Goal: Task Accomplishment & Management: Use online tool/utility

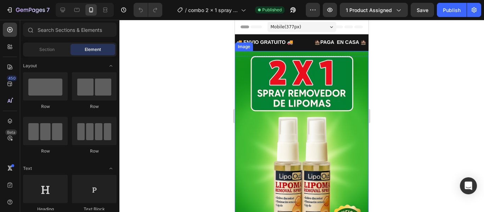
click at [288, 113] on img at bounding box center [302, 151] width 134 height 200
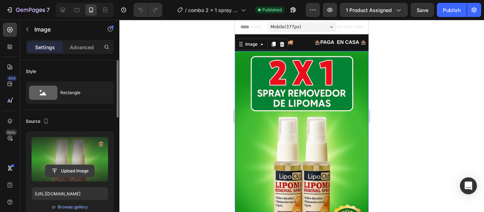
click at [69, 173] on input "file" at bounding box center [69, 171] width 49 height 12
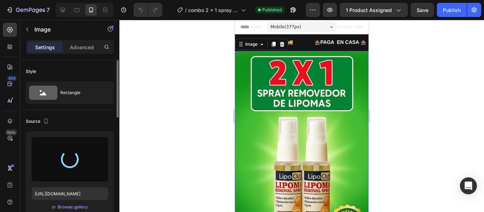
type input "[URL][DOMAIN_NAME]"
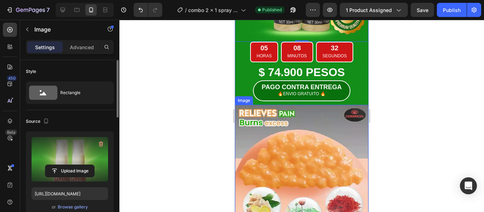
scroll to position [210, 0]
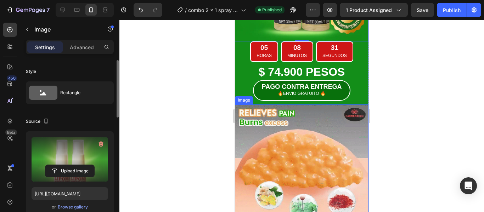
click at [280, 124] on img at bounding box center [302, 171] width 134 height 134
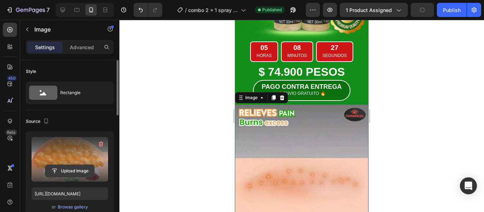
click at [69, 170] on input "file" at bounding box center [69, 171] width 49 height 12
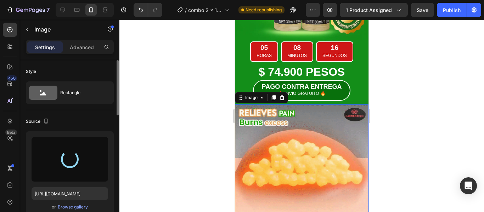
type input "[URL][DOMAIN_NAME]"
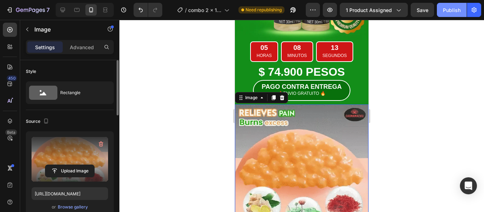
click at [447, 11] on div "Publish" at bounding box center [452, 9] width 18 height 7
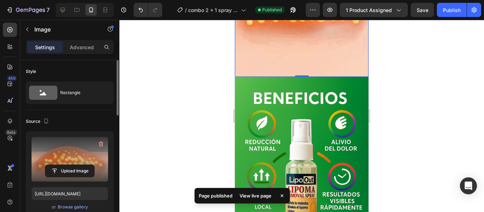
scroll to position [372, 0]
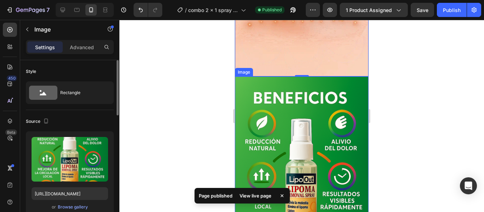
click at [293, 121] on img at bounding box center [302, 177] width 134 height 200
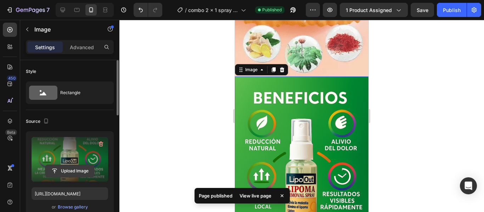
click at [69, 169] on input "file" at bounding box center [69, 171] width 49 height 12
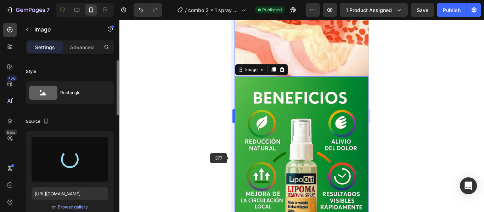
type input "[URL][DOMAIN_NAME]"
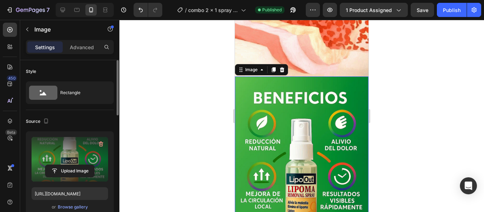
click at [198, 136] on div at bounding box center [301, 116] width 364 height 192
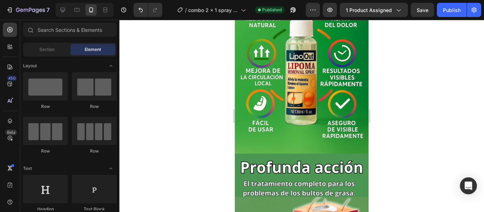
scroll to position [481, 0]
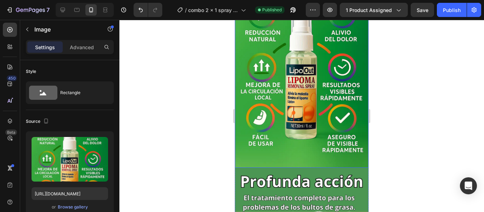
click at [301, 78] on img at bounding box center [302, 67] width 134 height 200
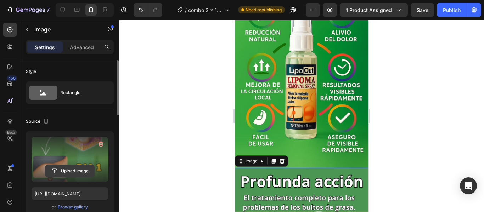
click at [67, 173] on input "file" at bounding box center [69, 171] width 49 height 12
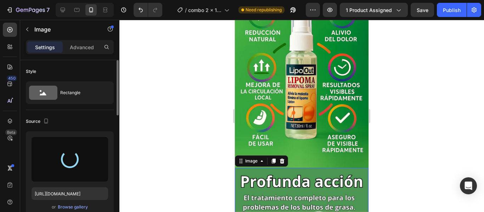
type input "[URL][DOMAIN_NAME]"
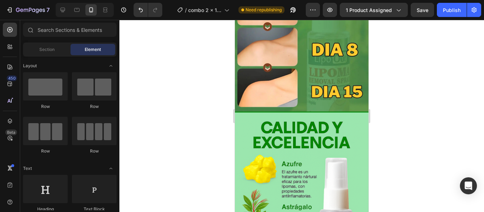
scroll to position [769, 0]
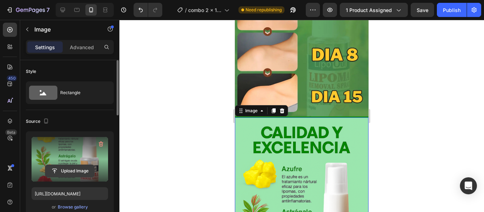
click at [69, 174] on input "file" at bounding box center [69, 171] width 49 height 12
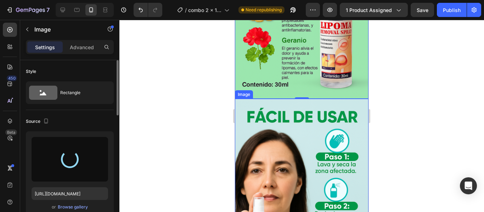
scroll to position [989, 0]
type input "[URL][DOMAIN_NAME]"
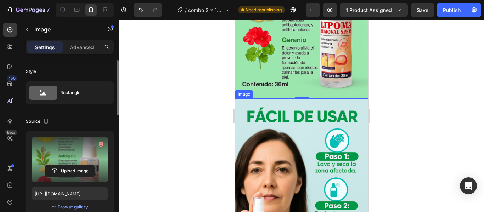
click at [291, 126] on img at bounding box center [302, 198] width 134 height 200
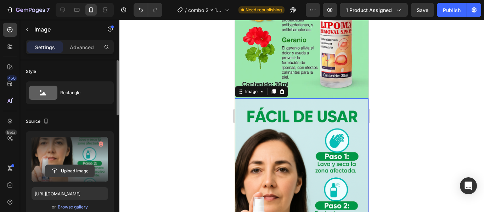
click at [73, 172] on input "file" at bounding box center [69, 171] width 49 height 12
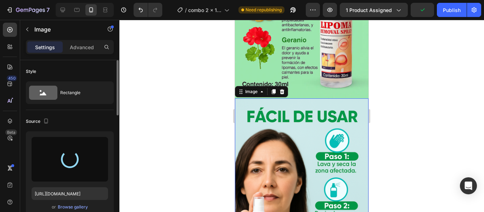
type input "[URL][DOMAIN_NAME]"
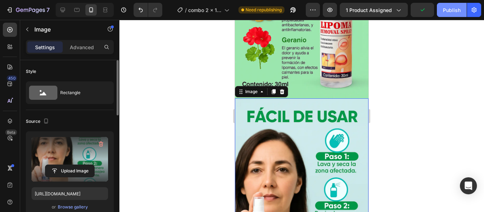
click at [445, 12] on div "Publish" at bounding box center [452, 9] width 18 height 7
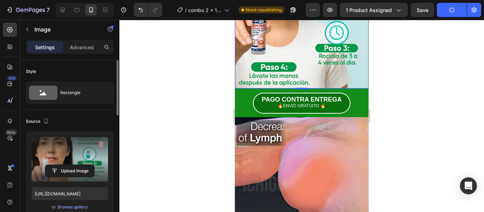
scroll to position [1199, 0]
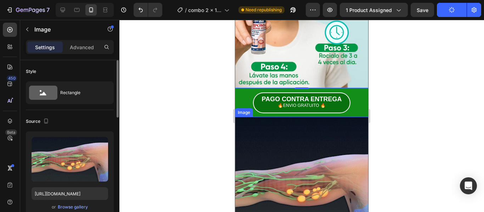
click at [278, 117] on img at bounding box center [302, 184] width 134 height 134
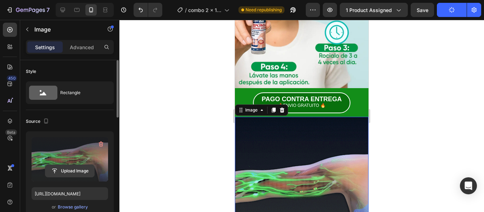
click at [73, 173] on input "file" at bounding box center [69, 171] width 49 height 12
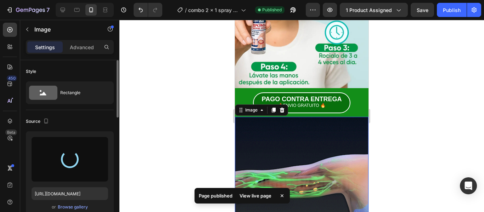
type input "[URL][DOMAIN_NAME]"
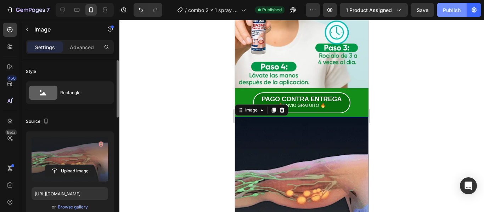
click at [448, 10] on div "Publish" at bounding box center [452, 9] width 18 height 7
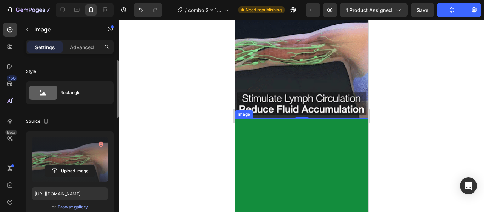
scroll to position [1331, 0]
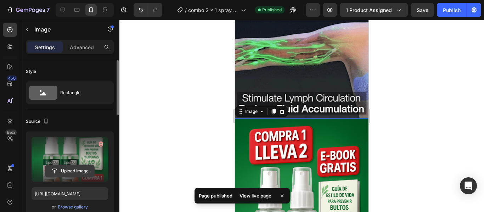
click at [69, 175] on input "file" at bounding box center [69, 171] width 49 height 12
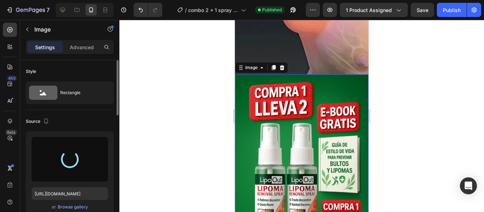
scroll to position [1380, 0]
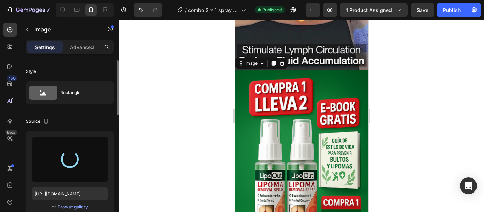
type input "[URL][DOMAIN_NAME]"
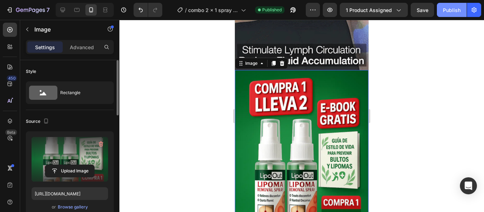
click at [451, 14] on button "Publish" at bounding box center [452, 10] width 30 height 14
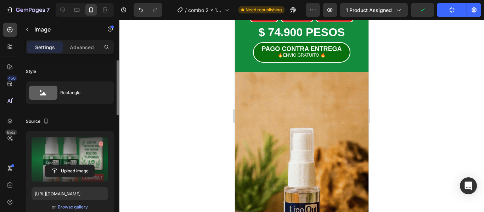
scroll to position [1589, 0]
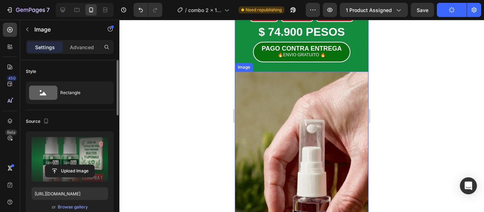
click at [291, 127] on img at bounding box center [302, 190] width 134 height 237
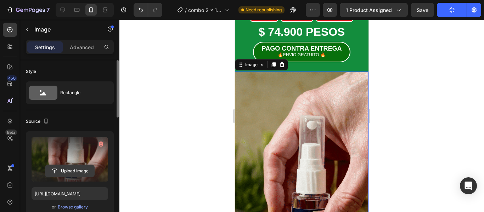
click at [70, 174] on input "file" at bounding box center [69, 171] width 49 height 12
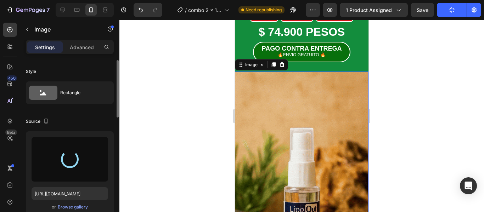
type input "[URL][DOMAIN_NAME]"
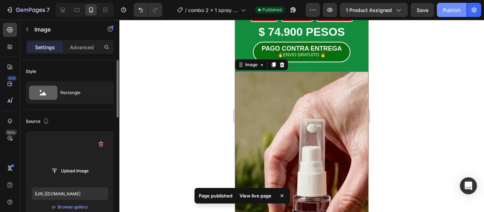
click at [451, 10] on div "Publish" at bounding box center [452, 9] width 18 height 7
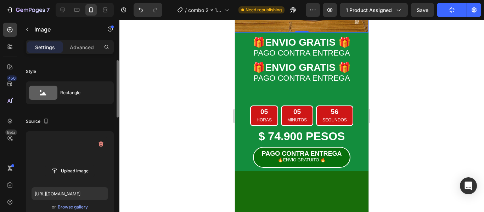
scroll to position [1866, 0]
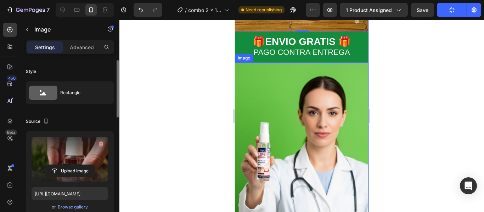
click at [295, 145] on img at bounding box center [302, 184] width 134 height 245
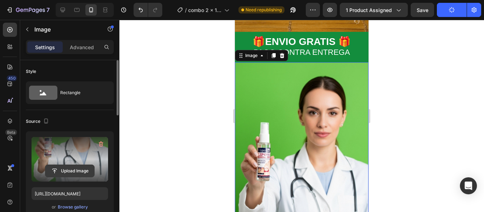
click at [76, 172] on input "file" at bounding box center [69, 171] width 49 height 12
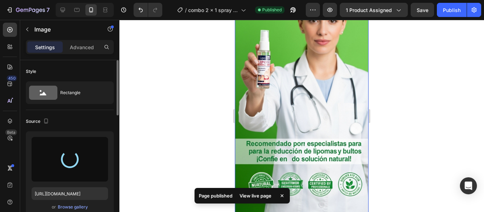
scroll to position [1960, 0]
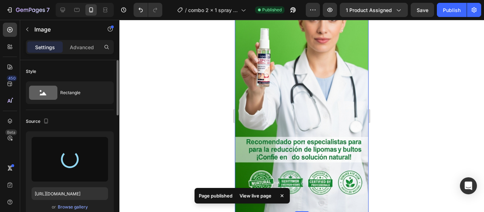
type input "[URL][DOMAIN_NAME]"
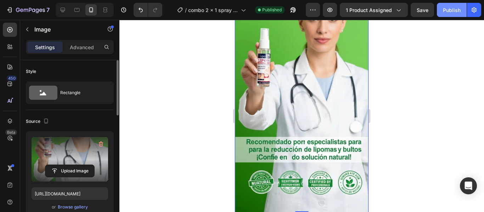
click at [450, 13] on div "Publish" at bounding box center [452, 9] width 18 height 7
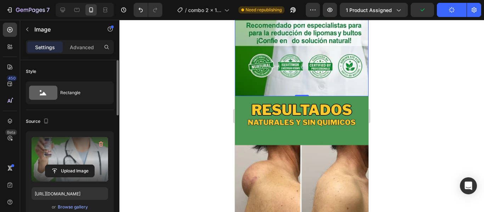
scroll to position [2077, 0]
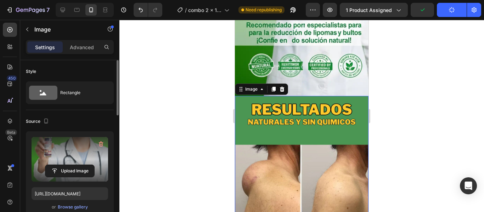
click at [283, 131] on img at bounding box center [302, 214] width 134 height 237
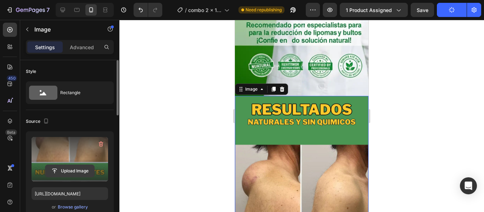
click at [63, 171] on input "file" at bounding box center [69, 171] width 49 height 12
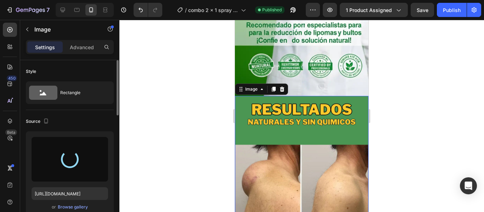
type input "[URL][DOMAIN_NAME]"
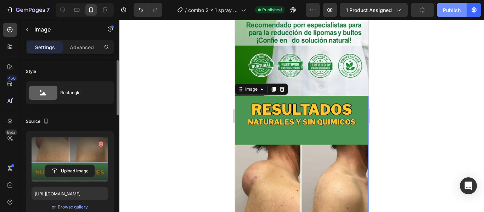
click at [449, 12] on div "Publish" at bounding box center [452, 9] width 18 height 7
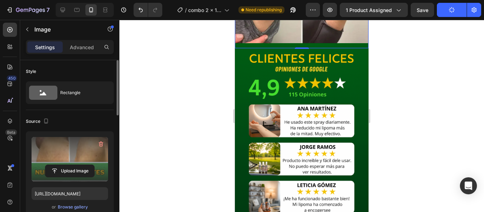
scroll to position [2363, 0]
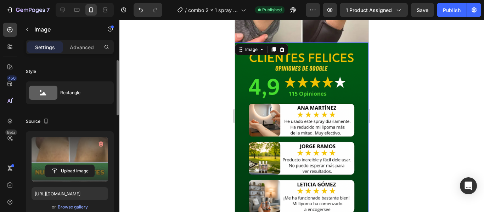
click at [292, 83] on img at bounding box center [302, 143] width 134 height 200
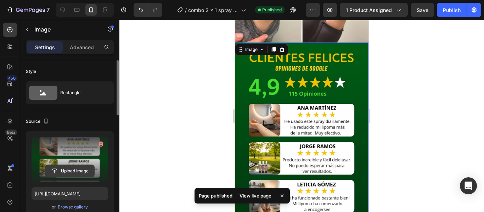
click at [75, 173] on input "file" at bounding box center [69, 171] width 49 height 12
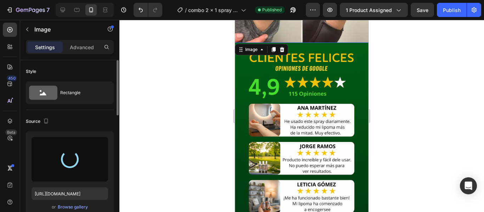
type input "[URL][DOMAIN_NAME]"
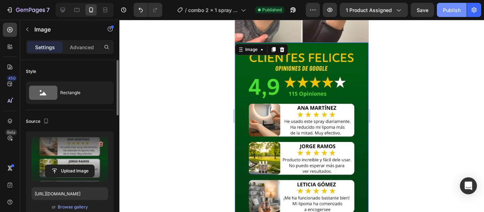
click at [450, 14] on button "Publish" at bounding box center [452, 10] width 30 height 14
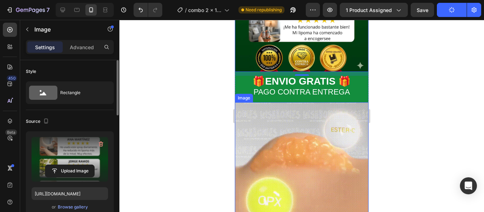
scroll to position [2534, 0]
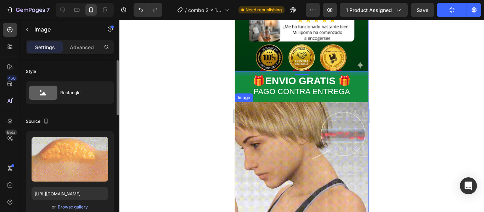
click at [289, 107] on img at bounding box center [302, 171] width 134 height 139
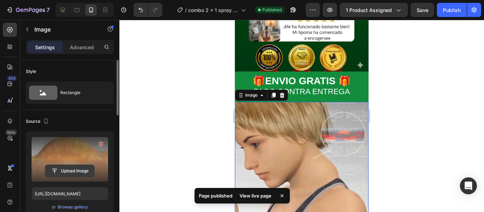
click at [70, 174] on input "file" at bounding box center [69, 171] width 49 height 12
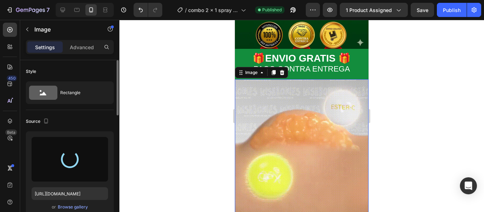
type input "[URL][DOMAIN_NAME]"
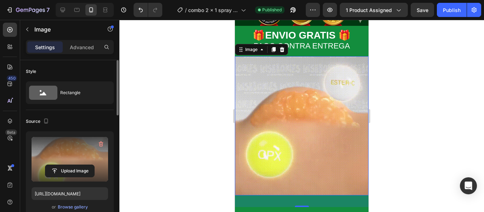
scroll to position [2580, 0]
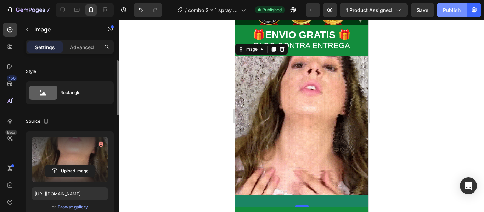
click at [449, 14] on button "Publish" at bounding box center [452, 10] width 30 height 14
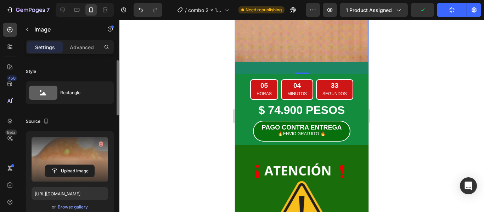
scroll to position [2714, 0]
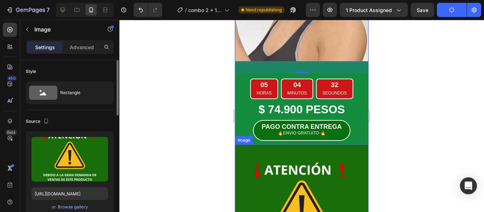
click at [290, 145] on img at bounding box center [302, 212] width 134 height 134
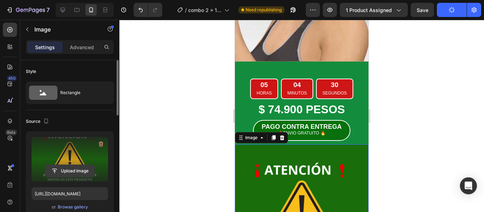
click at [68, 170] on input "file" at bounding box center [69, 171] width 49 height 12
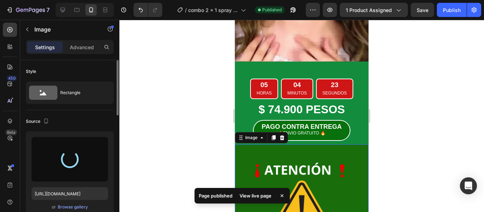
type input "[URL][DOMAIN_NAME]"
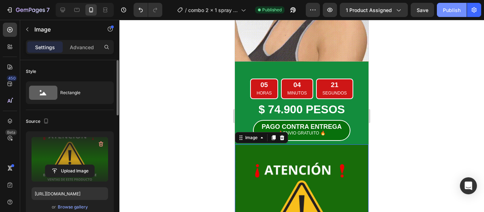
click at [450, 13] on div "Publish" at bounding box center [452, 9] width 18 height 7
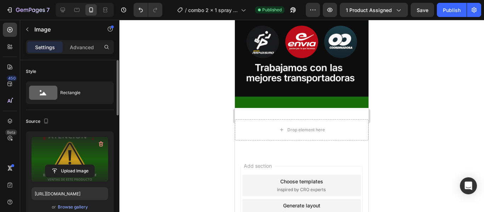
scroll to position [3049, 0]
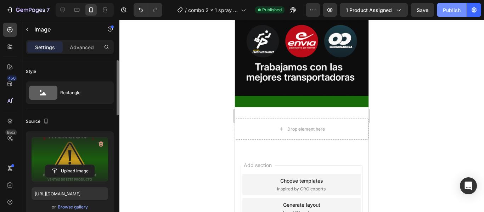
click at [456, 11] on div "Publish" at bounding box center [452, 9] width 18 height 7
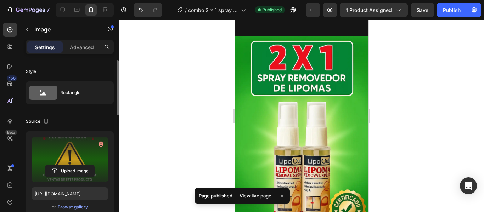
scroll to position [0, 0]
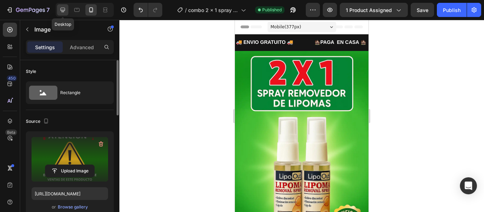
click at [67, 12] on div at bounding box center [62, 9] width 11 height 11
type input "[URL][DOMAIN_NAME]"
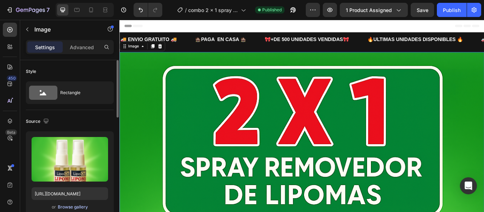
click at [67, 209] on div "Browse gallery" at bounding box center [73, 207] width 30 height 6
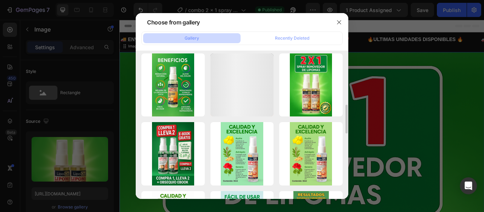
scroll to position [279, 0]
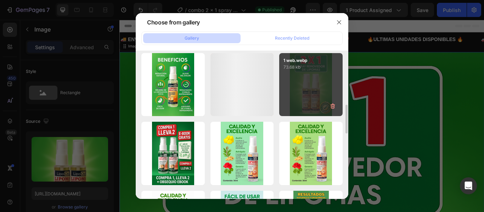
drag, startPoint x: 319, startPoint y: 80, endPoint x: 320, endPoint y: 89, distance: 8.9
click at [320, 89] on div "1 web.webp 73.68 kb" at bounding box center [310, 84] width 63 height 63
type input "[URL][DOMAIN_NAME]"
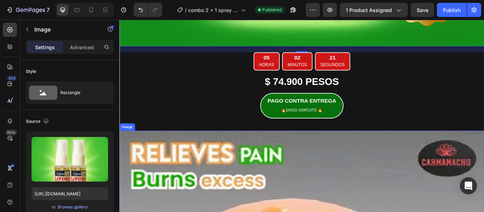
scroll to position [645, 0]
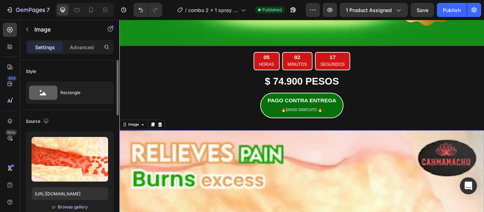
click at [71, 207] on div "Browse gallery" at bounding box center [73, 207] width 30 height 6
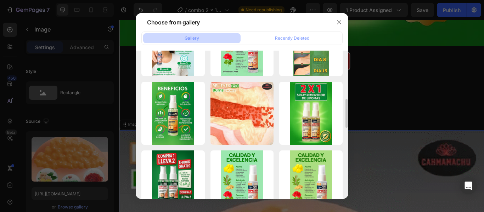
scroll to position [251, 0]
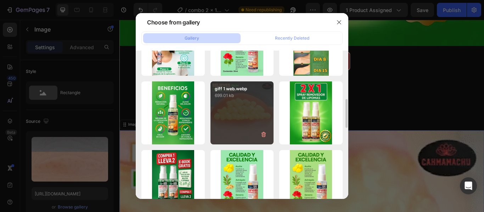
click at [241, 104] on div "giff 1 web.webp 699.01 kb" at bounding box center [241, 112] width 63 height 63
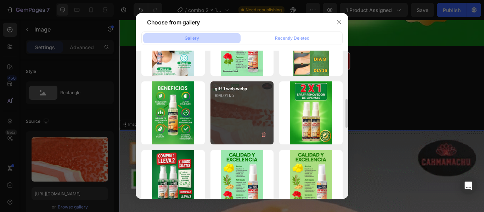
type input "[URL][DOMAIN_NAME]"
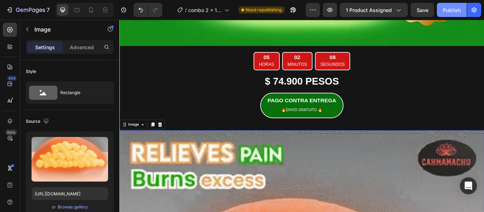
click at [447, 7] on div "Publish" at bounding box center [452, 9] width 18 height 7
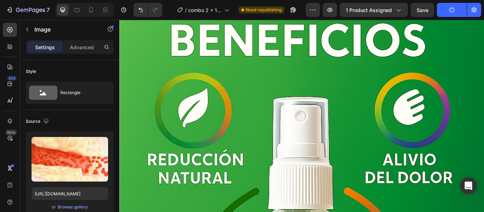
scroll to position [1244, 0]
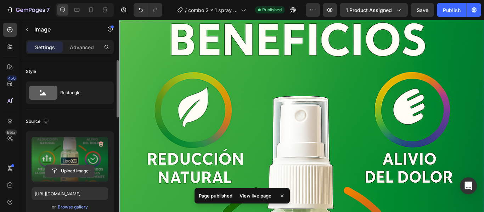
click at [66, 173] on input "file" at bounding box center [69, 171] width 49 height 12
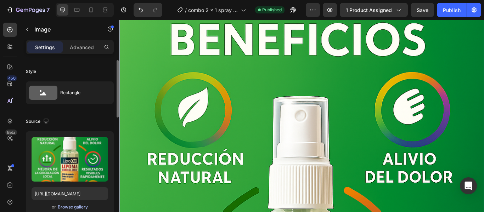
click at [70, 209] on div "Browse gallery" at bounding box center [73, 207] width 30 height 6
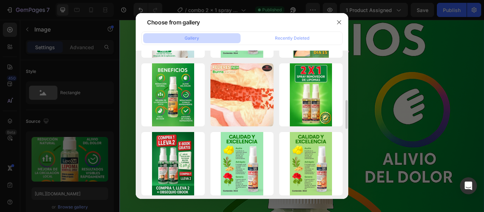
scroll to position [271, 0]
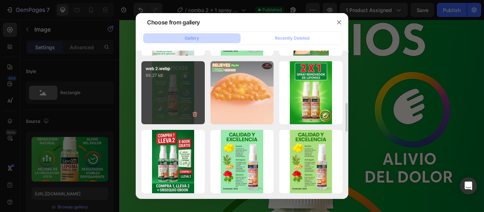
click at [177, 109] on div "web 2.webp 84.27 kb" at bounding box center [172, 92] width 63 height 63
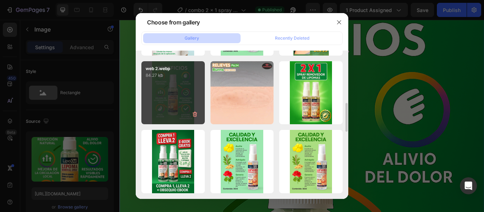
type input "[URL][DOMAIN_NAME]"
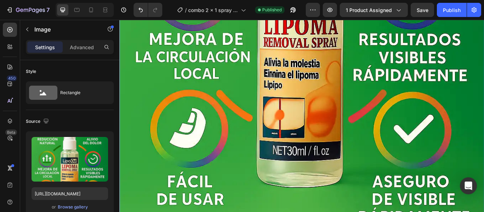
scroll to position [1551, 0]
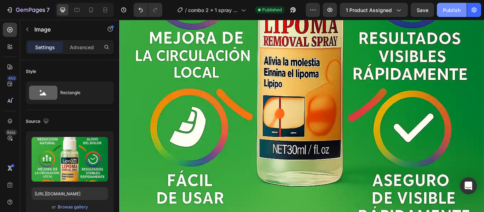
click at [448, 15] on button "Publish" at bounding box center [452, 10] width 30 height 14
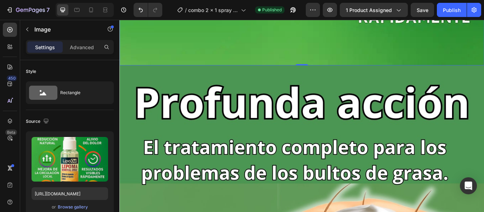
scroll to position [1783, 0]
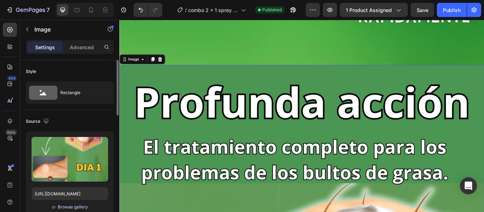
click at [74, 209] on div "Browse gallery" at bounding box center [73, 207] width 30 height 6
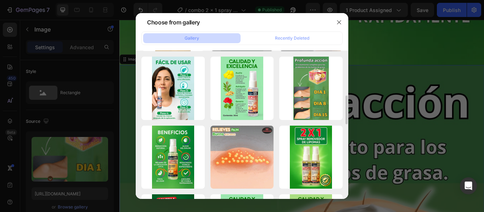
scroll to position [212, 0]
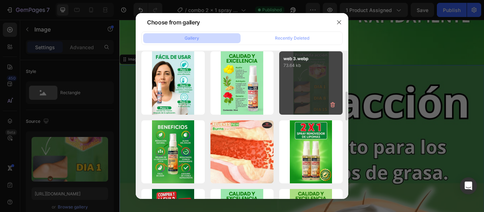
click at [323, 89] on div "web 3.webp 73.64 kb" at bounding box center [310, 82] width 63 height 63
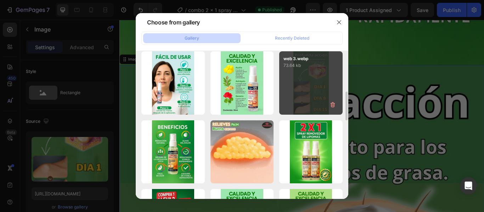
type input "[URL][DOMAIN_NAME]"
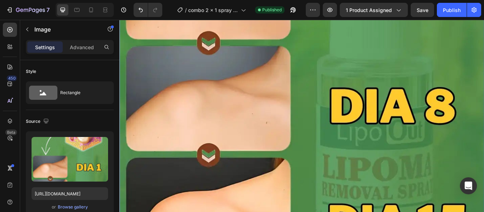
scroll to position [2295, 0]
click at [449, 13] on div "Publish" at bounding box center [452, 9] width 18 height 7
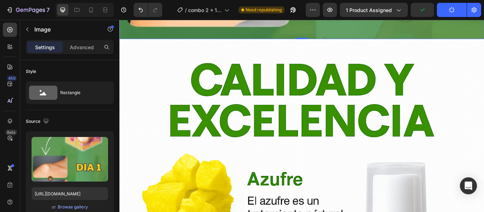
scroll to position [2570, 0]
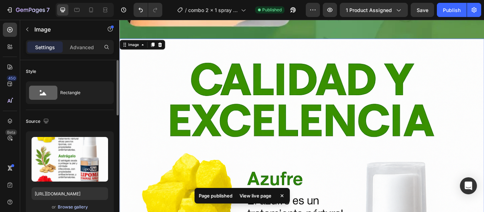
click at [72, 205] on div "Browse gallery" at bounding box center [73, 207] width 30 height 6
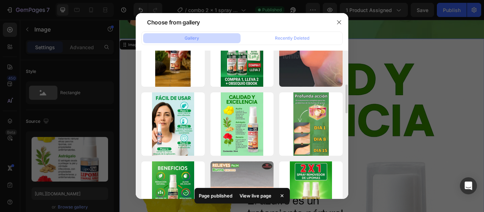
scroll to position [171, 0]
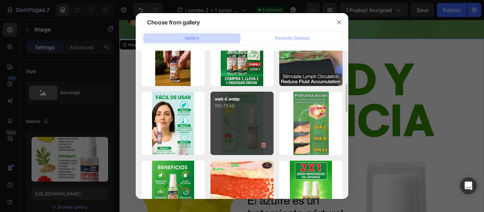
click at [248, 126] on div "web 4.webp 100.70 kb" at bounding box center [241, 123] width 63 height 63
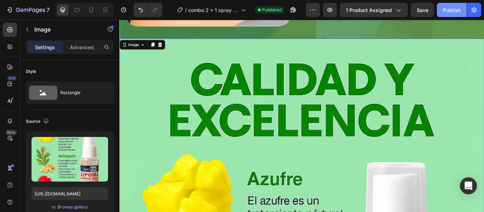
click at [452, 9] on div "Publish" at bounding box center [452, 9] width 18 height 7
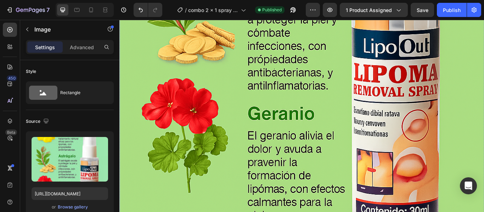
scroll to position [3572, 0]
click at [71, 208] on div "Browse gallery" at bounding box center [73, 207] width 30 height 6
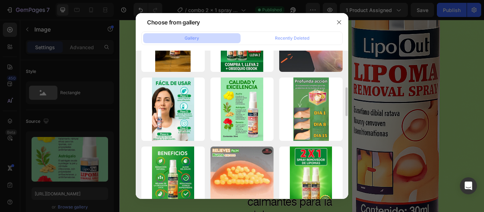
scroll to position [186, 0]
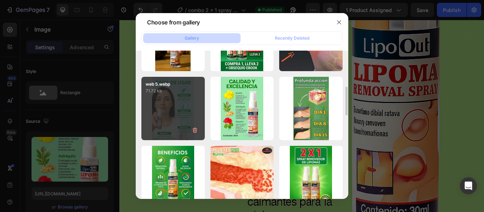
click at [169, 128] on div "web 5.webp 71.72 kb" at bounding box center [172, 108] width 63 height 63
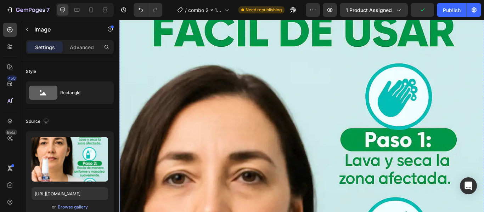
scroll to position [2637, 0]
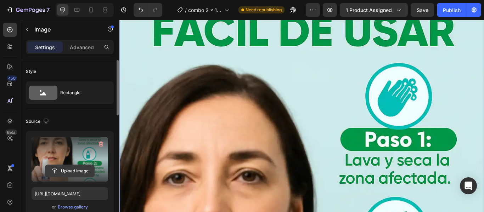
click at [65, 173] on input "file" at bounding box center [69, 171] width 49 height 12
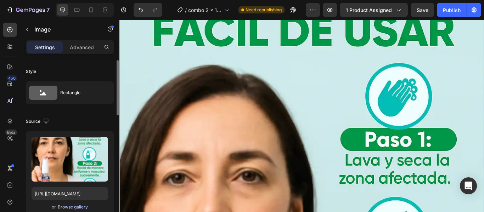
click at [78, 205] on div "Browse gallery" at bounding box center [73, 207] width 30 height 6
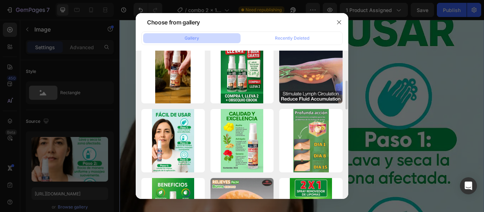
scroll to position [154, 0]
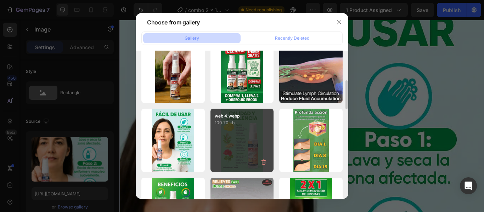
click at [234, 145] on div "web 4.webp 100.70 kb" at bounding box center [241, 140] width 63 height 63
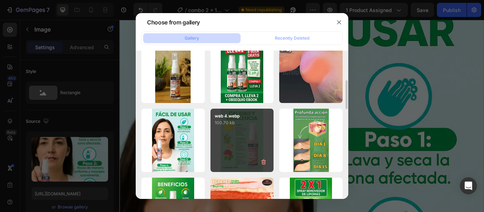
type input "[URL][DOMAIN_NAME]"
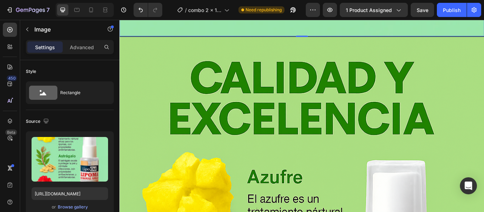
scroll to position [3211, 0]
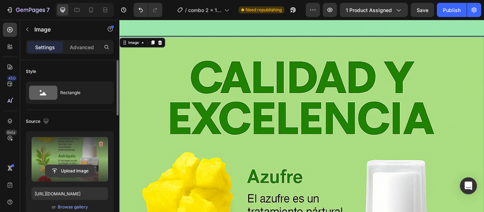
click at [64, 173] on input "file" at bounding box center [69, 171] width 49 height 12
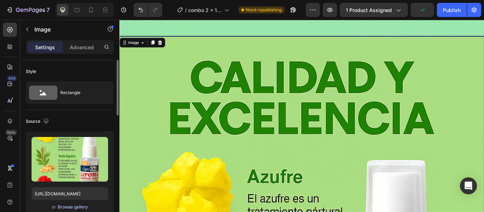
click at [86, 208] on div "Browse gallery" at bounding box center [73, 207] width 30 height 6
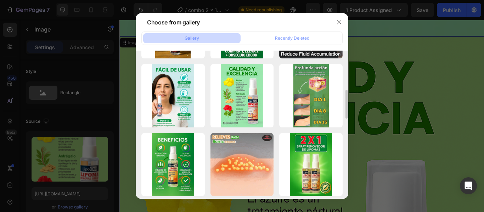
scroll to position [200, 0]
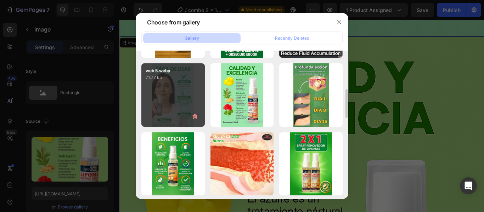
click at [170, 93] on div "web 5.webp 71.72 kb" at bounding box center [172, 94] width 63 height 63
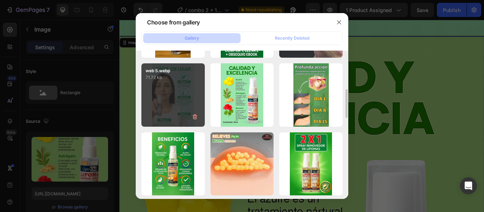
type input "[URL][DOMAIN_NAME]"
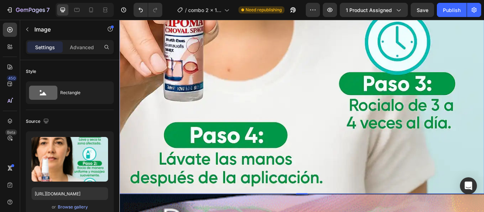
scroll to position [3665, 0]
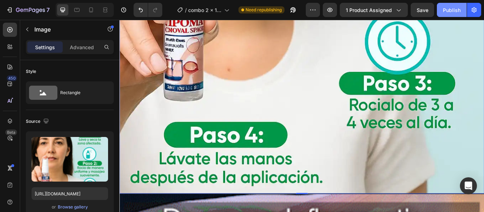
click at [448, 11] on div "Publish" at bounding box center [452, 9] width 18 height 7
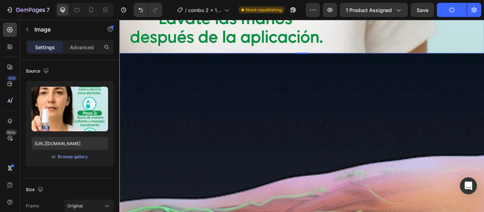
scroll to position [3862, 0]
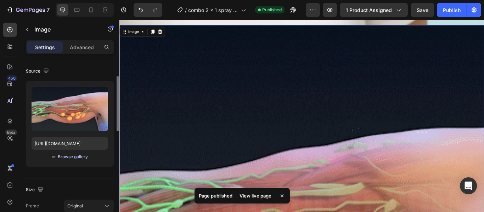
click at [69, 159] on div "Browse gallery" at bounding box center [73, 157] width 30 height 6
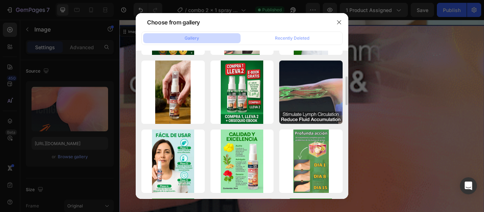
scroll to position [134, 0]
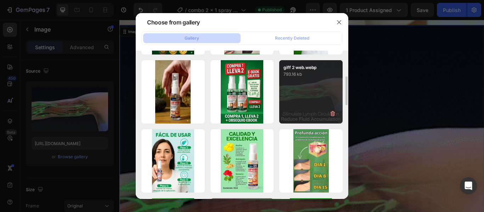
click at [300, 92] on div "giff 2 web.webp 793.16 kb" at bounding box center [310, 91] width 63 height 63
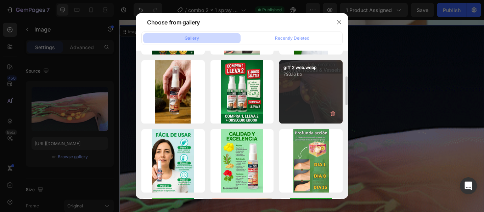
type input "[URL][DOMAIN_NAME]"
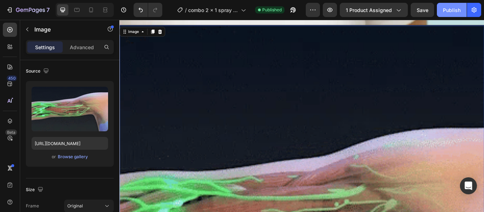
click at [452, 9] on div "Publish" at bounding box center [452, 9] width 18 height 7
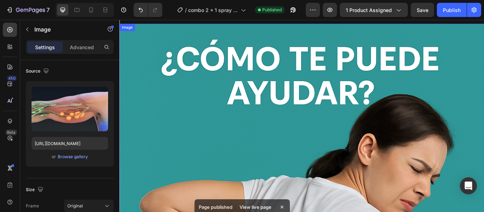
scroll to position [4339, 0]
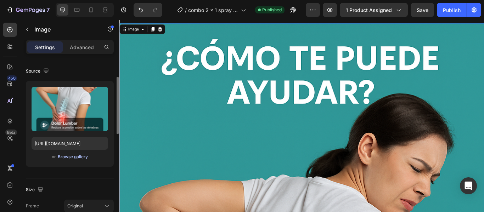
click at [75, 158] on div "Browse gallery" at bounding box center [73, 157] width 30 height 6
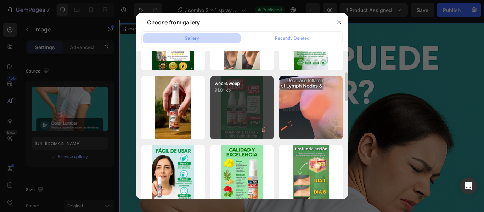
scroll to position [118, 0]
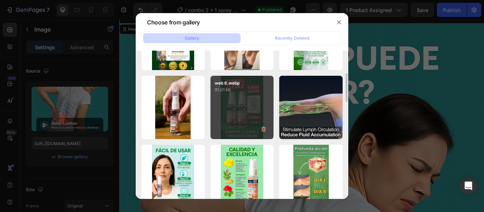
click at [235, 108] on div "web 6.webp 91.01 kb" at bounding box center [241, 107] width 63 height 63
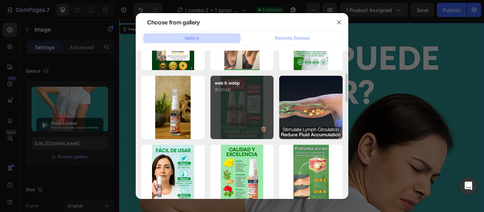
type input "[URL][DOMAIN_NAME]"
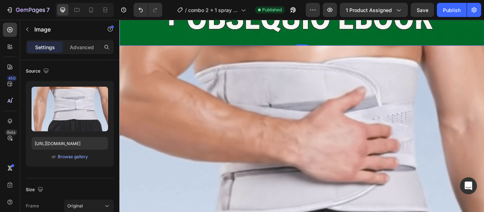
scroll to position [4951, 0]
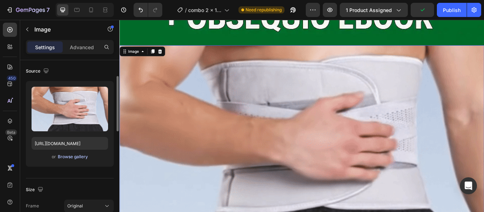
click at [78, 157] on div "Browse gallery" at bounding box center [73, 157] width 30 height 6
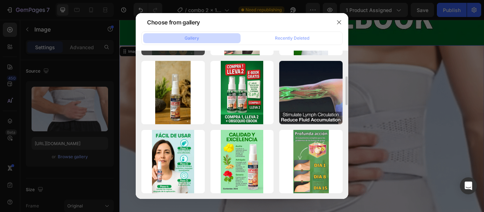
scroll to position [134, 0]
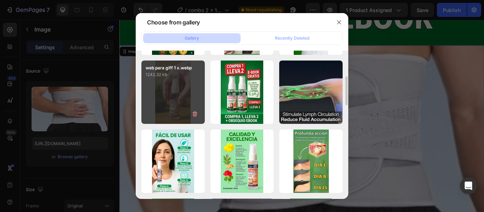
click at [174, 101] on div "web para giff 1 x.webp 1242.32 kb" at bounding box center [172, 92] width 63 height 63
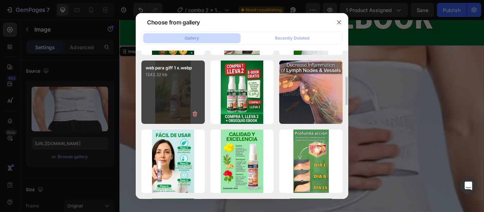
type input "[URL][DOMAIN_NAME]"
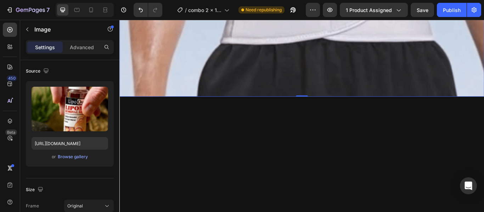
scroll to position [5139, 0]
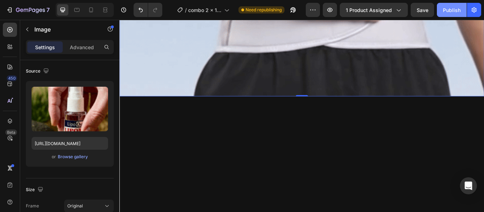
click at [441, 13] on button "Publish" at bounding box center [452, 10] width 30 height 14
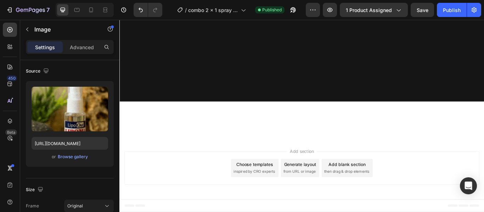
scroll to position [7731, 0]
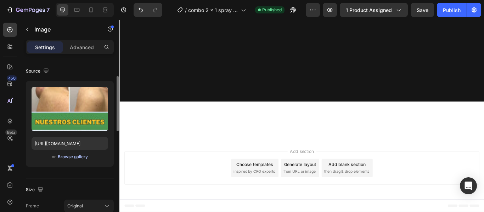
click at [72, 157] on div "Browse gallery" at bounding box center [73, 157] width 30 height 6
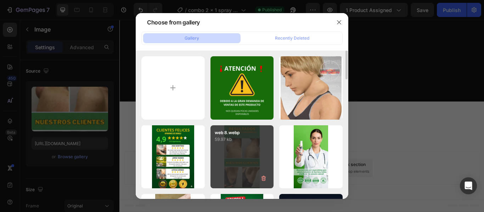
click at [219, 163] on div "web 8.webp 59.97 kb" at bounding box center [241, 156] width 63 height 63
type input "[URL][DOMAIN_NAME]"
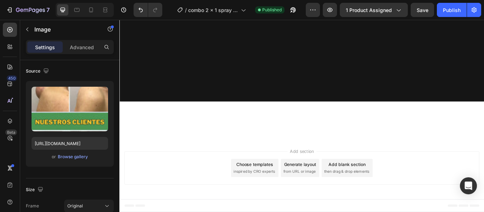
scroll to position [7891, 0]
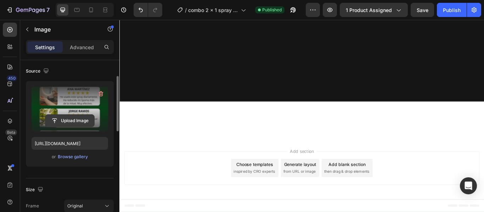
click at [81, 118] on input "file" at bounding box center [69, 121] width 49 height 12
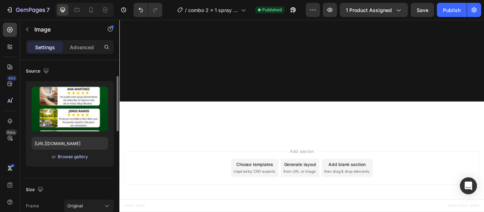
click at [80, 158] on div "Browse gallery" at bounding box center [73, 157] width 30 height 6
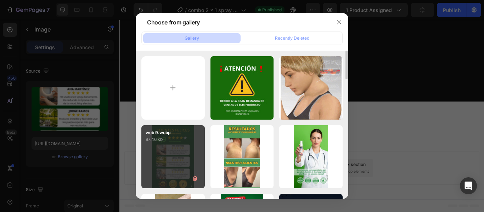
click at [183, 146] on div "web 9.webp 87.46 kb" at bounding box center [172, 156] width 63 height 63
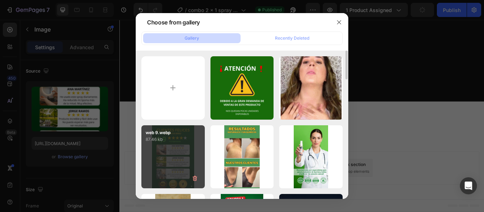
type input "[URL][DOMAIN_NAME]"
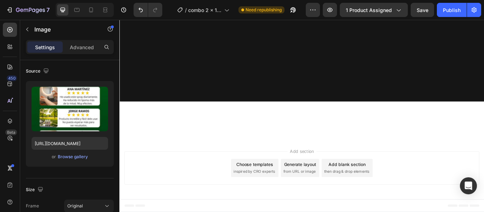
scroll to position [8718, 0]
click at [449, 8] on div "Publish" at bounding box center [452, 9] width 18 height 7
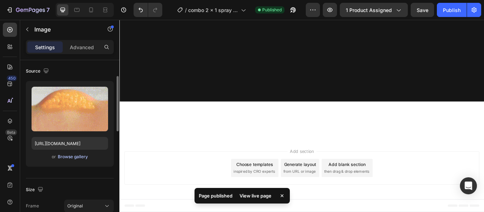
click at [71, 157] on div "Browse gallery" at bounding box center [73, 157] width 30 height 6
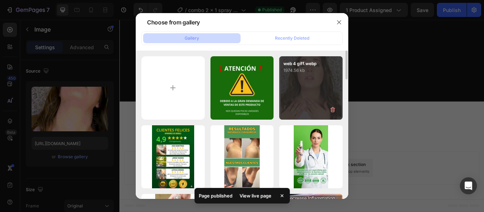
click at [301, 88] on div "web 4 giff.webp 1974.56 kb" at bounding box center [310, 87] width 63 height 63
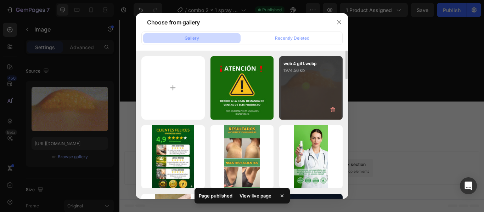
type input "[URL][DOMAIN_NAME]"
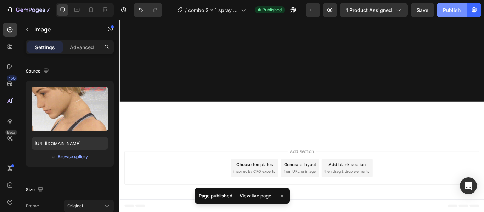
click at [450, 11] on div "Publish" at bounding box center [452, 9] width 18 height 7
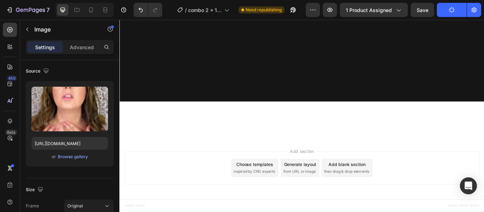
scroll to position [9320, 0]
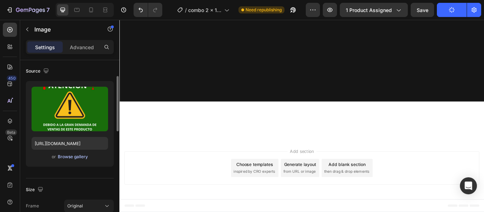
click at [78, 159] on div "Browse gallery" at bounding box center [73, 157] width 30 height 6
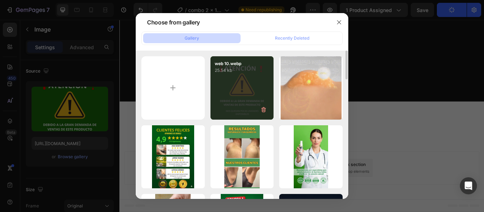
click at [214, 83] on div "web 10.webp 25.54 kb" at bounding box center [241, 87] width 63 height 63
type input "[URL][DOMAIN_NAME]"
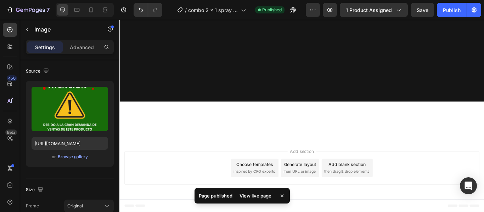
click at [451, 12] on div "Publish" at bounding box center [452, 9] width 18 height 7
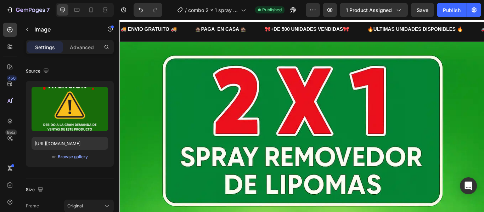
scroll to position [0, 0]
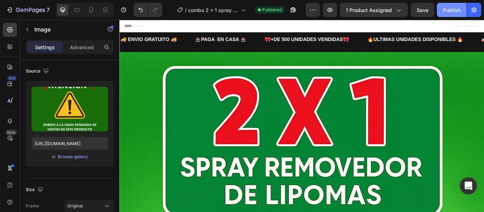
click at [449, 7] on div "Publish" at bounding box center [452, 9] width 18 height 7
click at [76, 10] on icon at bounding box center [76, 9] width 7 height 7
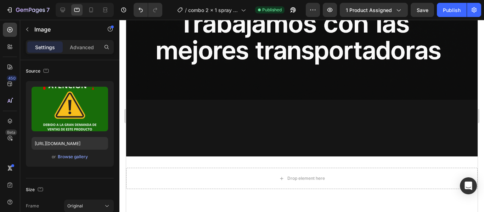
scroll to position [8268, 0]
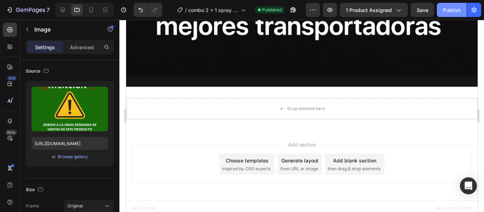
click at [452, 7] on div "Publish" at bounding box center [452, 9] width 18 height 7
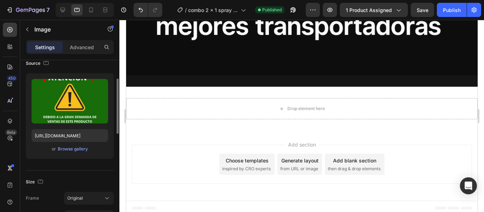
scroll to position [58, 0]
click at [86, 47] on p "Advanced" at bounding box center [82, 47] width 24 height 7
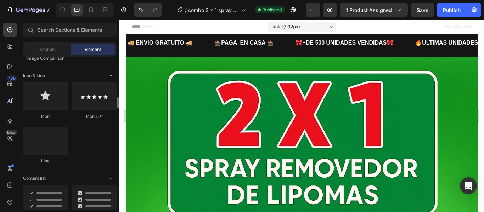
scroll to position [454, 0]
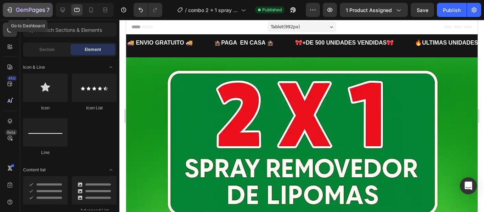
click at [41, 9] on icon "button" at bounding box center [40, 10] width 3 height 3
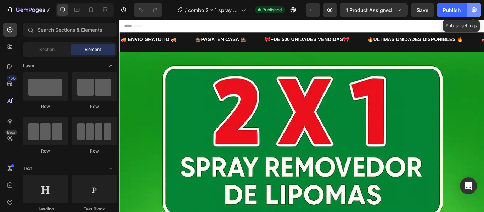
click at [475, 11] on icon "button" at bounding box center [473, 9] width 7 height 7
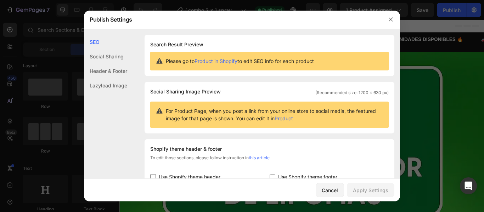
click at [108, 87] on div "Lazyload Image" at bounding box center [105, 85] width 43 height 15
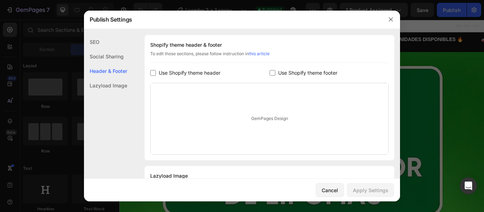
scroll to position [103, 0]
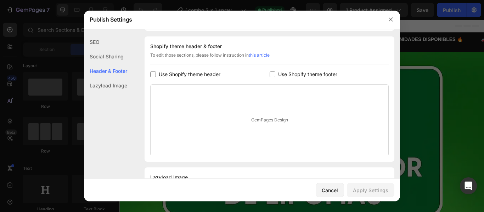
click at [108, 90] on div "Lazyload Image" at bounding box center [105, 85] width 43 height 15
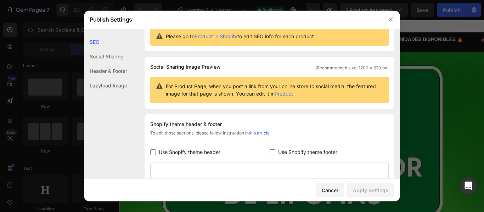
scroll to position [0, 0]
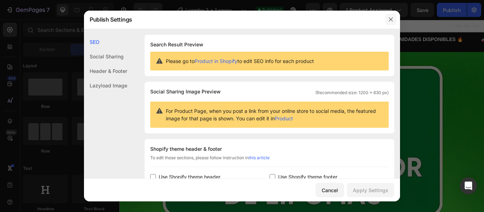
click at [388, 23] on button "button" at bounding box center [390, 19] width 11 height 11
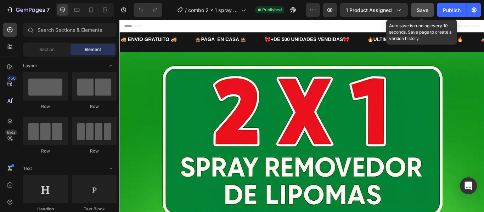
click at [421, 11] on span "Save" at bounding box center [423, 10] width 12 height 6
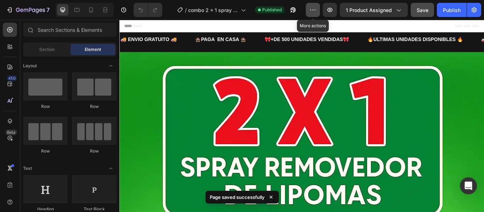
click at [316, 11] on icon "button" at bounding box center [312, 9] width 7 height 7
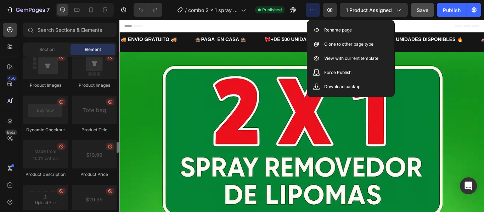
scroll to position [1110, 0]
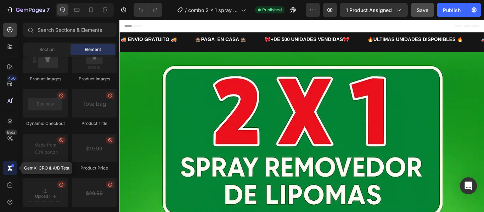
click at [10, 165] on icon at bounding box center [9, 168] width 7 height 7
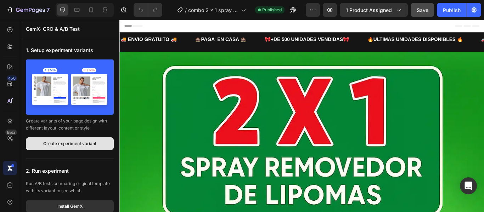
click at [61, 144] on div "Create experiment variant" at bounding box center [69, 144] width 53 height 6
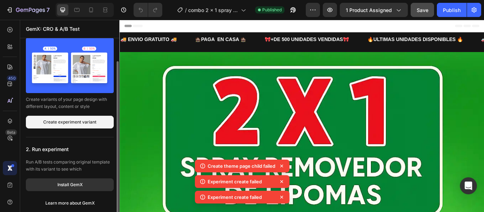
scroll to position [25, 0]
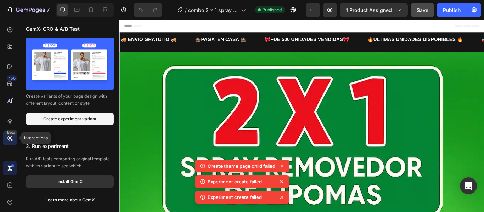
click at [11, 140] on icon at bounding box center [9, 138] width 7 height 7
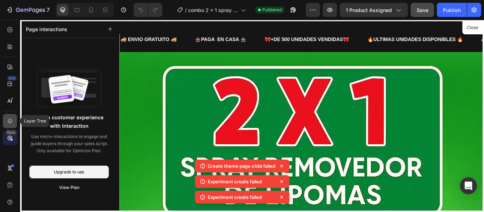
click at [8, 117] on div at bounding box center [10, 121] width 14 height 14
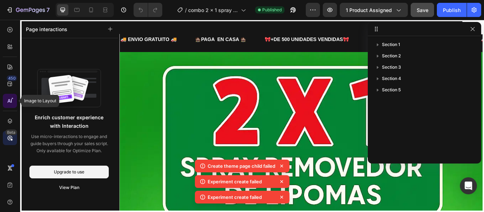
click at [8, 108] on div at bounding box center [10, 101] width 14 height 14
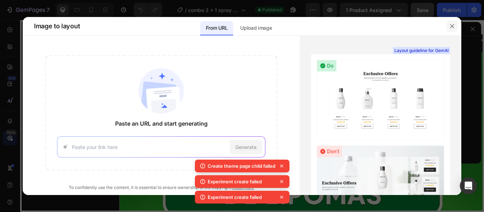
click at [453, 23] on button "button" at bounding box center [451, 26] width 11 height 11
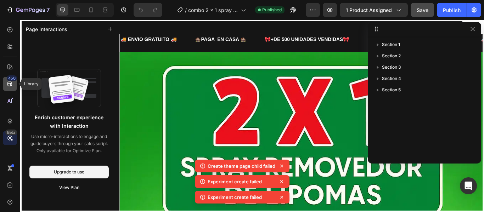
click at [7, 87] on icon at bounding box center [9, 83] width 7 height 7
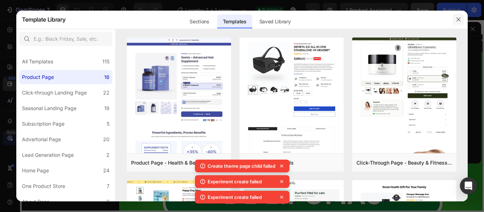
click at [459, 21] on icon "button" at bounding box center [459, 20] width 6 height 6
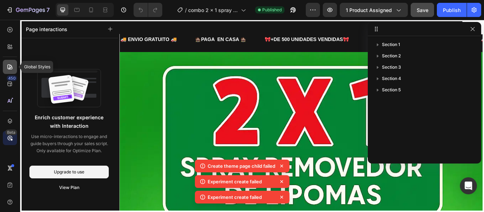
click at [10, 68] on icon at bounding box center [9, 66] width 5 height 5
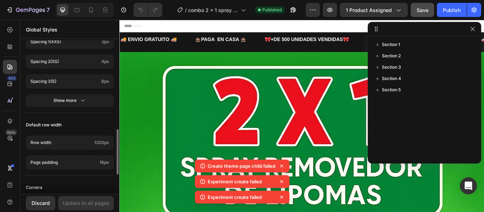
scroll to position [365, 0]
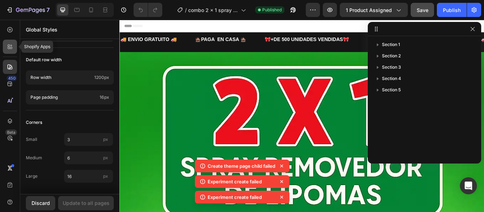
click at [9, 49] on icon at bounding box center [9, 48] width 2 height 2
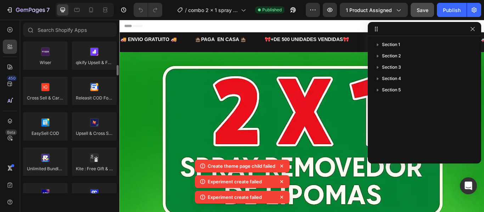
scroll to position [346, 0]
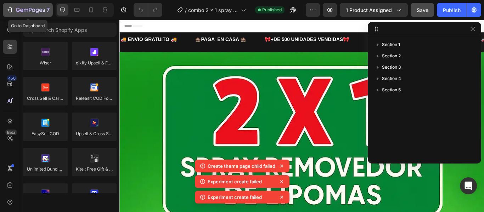
click at [35, 15] on button "7" at bounding box center [28, 10] width 50 height 14
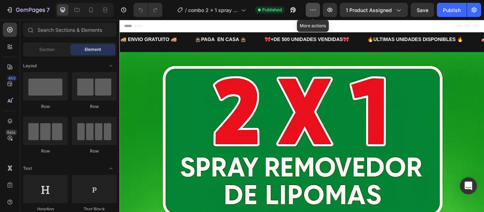
click at [314, 9] on icon "button" at bounding box center [312, 9] width 7 height 7
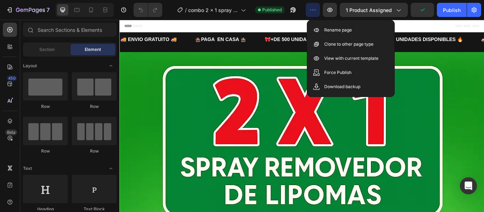
click at [314, 9] on icon "button" at bounding box center [312, 9] width 7 height 7
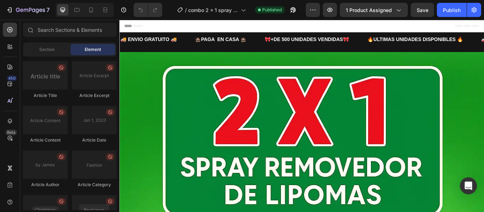
scroll to position [1992, 0]
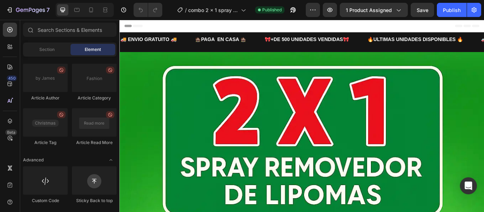
click at [133, 28] on span "Header" at bounding box center [141, 26] width 16 height 7
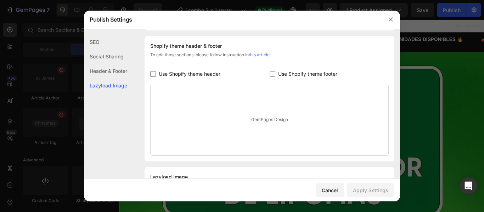
scroll to position [138, 0]
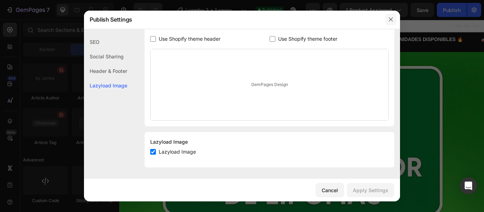
click at [390, 19] on icon "button" at bounding box center [391, 20] width 6 height 6
